Goal: Task Accomplishment & Management: Use online tool/utility

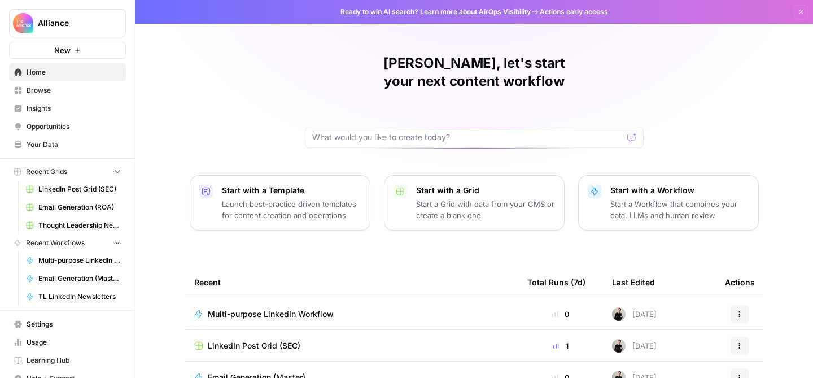
click at [54, 89] on span "Browse" at bounding box center [74, 90] width 94 height 10
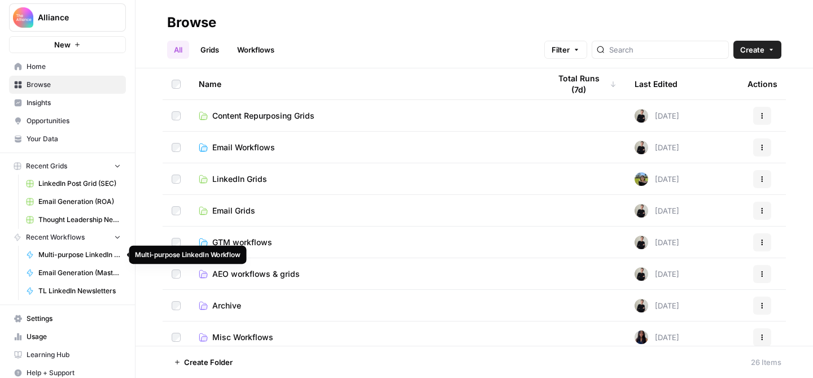
scroll to position [14, 0]
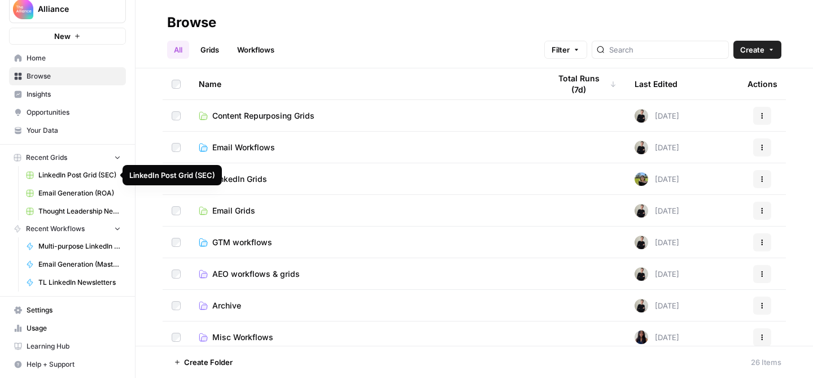
click at [55, 194] on span "Email Generation (ROA)" at bounding box center [79, 193] width 82 height 10
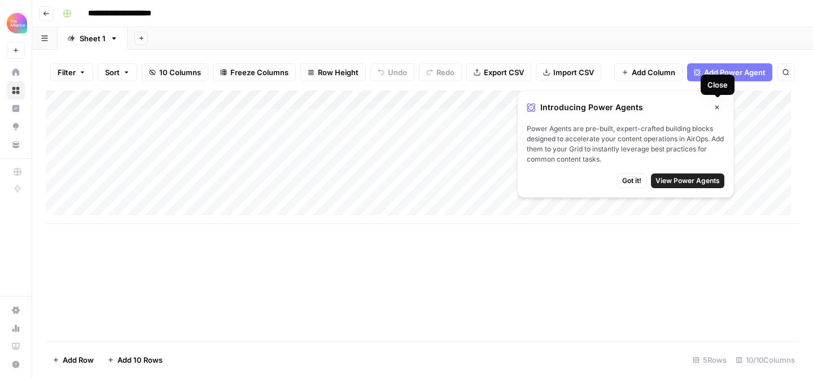
click at [717, 108] on icon "button" at bounding box center [716, 107] width 7 height 7
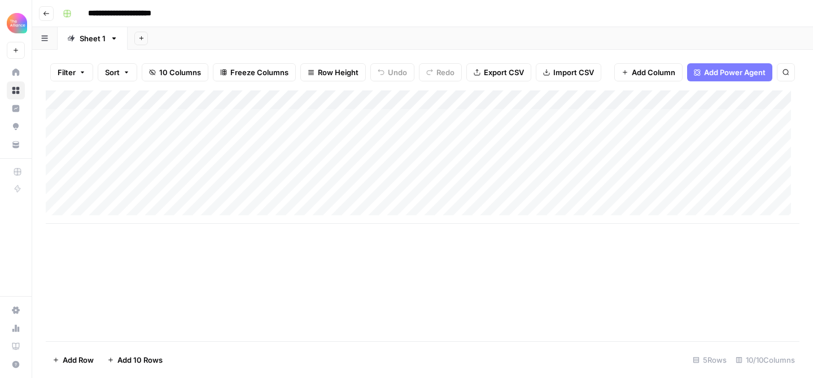
click at [264, 158] on div "Add Column" at bounding box center [422, 156] width 753 height 133
